Goal: Task Accomplishment & Management: Manage account settings

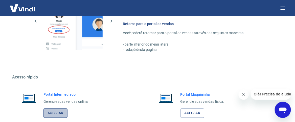
click at [58, 113] on link "Acessar" at bounding box center [56, 113] width 24 height 9
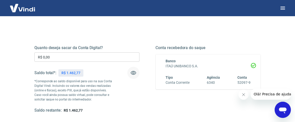
scroll to position [63, 0]
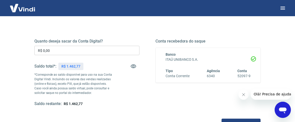
click at [41, 49] on input "R$ 0,00" at bounding box center [86, 50] width 105 height 9
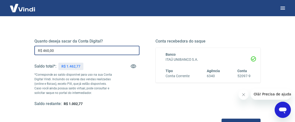
click at [42, 49] on input "R$ 460,00" at bounding box center [86, 50] width 105 height 9
drag, startPoint x: 55, startPoint y: 49, endPoint x: 37, endPoint y: 49, distance: 18.2
click at [37, 49] on input "R$ 460,00" at bounding box center [86, 50] width 105 height 9
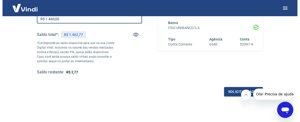
scroll to position [126, 0]
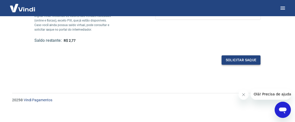
type input "R$ 1.460,00"
click at [246, 60] on button "Solicitar saque" at bounding box center [241, 59] width 39 height 9
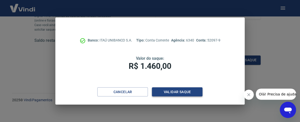
click at [181, 91] on button "Validar saque" at bounding box center [177, 91] width 51 height 9
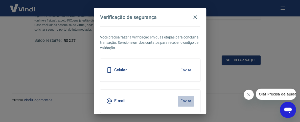
click at [181, 101] on button "Enviar" at bounding box center [186, 101] width 16 height 11
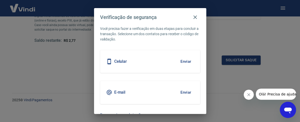
scroll to position [17, 0]
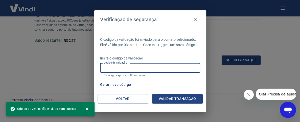
click at [110, 68] on input "Código de validação" at bounding box center [150, 67] width 100 height 9
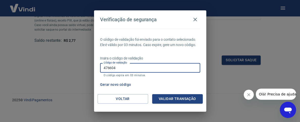
type input "476604"
click at [169, 100] on button "Validar transação" at bounding box center [177, 98] width 51 height 9
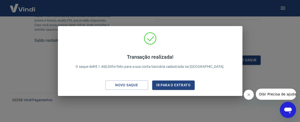
click at [224, 34] on div "Transação realizada! O saque de R$ 1.460,00 foi feito para a sua conta bancária…" at bounding box center [150, 62] width 177 height 60
click at [276, 42] on div "Transação realizada! O saque de R$ 1.460,00 foi feito para a sua conta bancária…" at bounding box center [150, 61] width 300 height 122
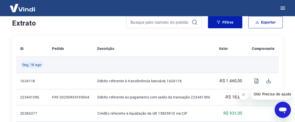
scroll to position [95, 0]
